Goal: Navigation & Orientation: Find specific page/section

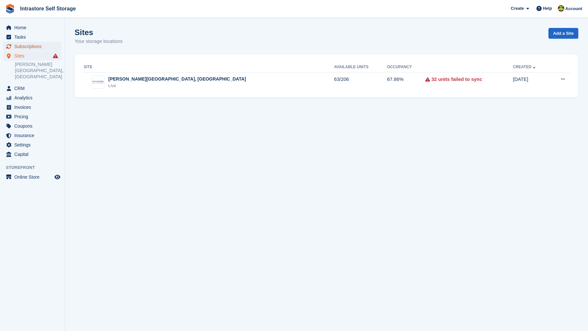
click at [37, 46] on span "Subscriptions" at bounding box center [33, 46] width 39 height 9
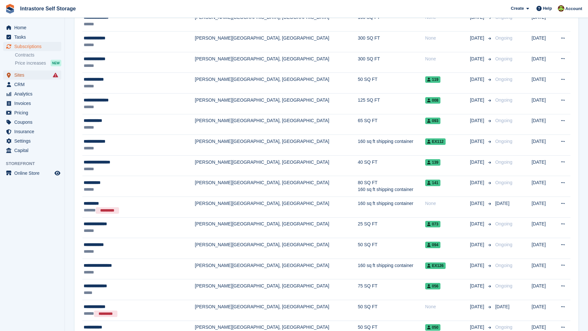
scroll to position [99, 0]
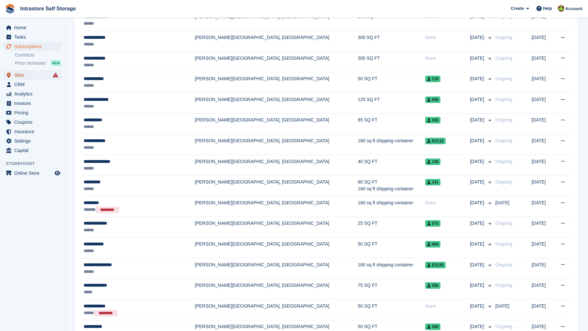
click at [20, 73] on span "Sites" at bounding box center [33, 74] width 39 height 9
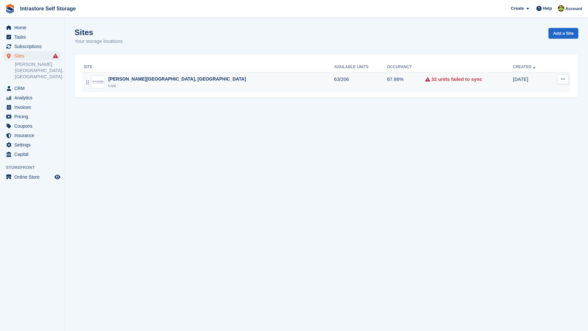
click at [136, 84] on div "Live" at bounding box center [177, 85] width 138 height 6
